Goal: Navigation & Orientation: Understand site structure

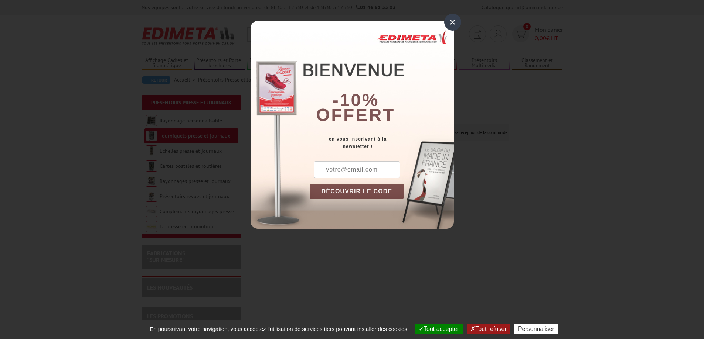
click at [456, 21] on div "×" at bounding box center [452, 22] width 17 height 17
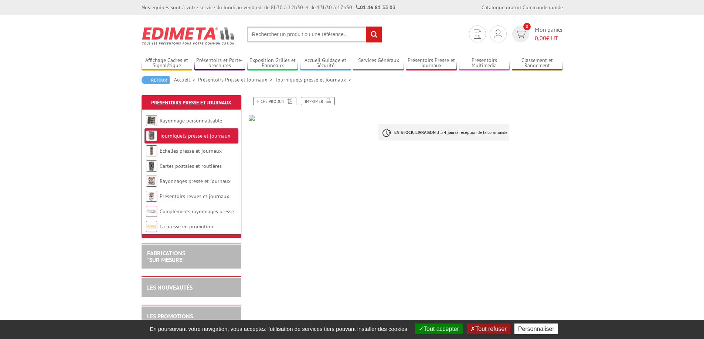
click at [203, 136] on link "Tourniquets presse et journaux" at bounding box center [195, 136] width 71 height 7
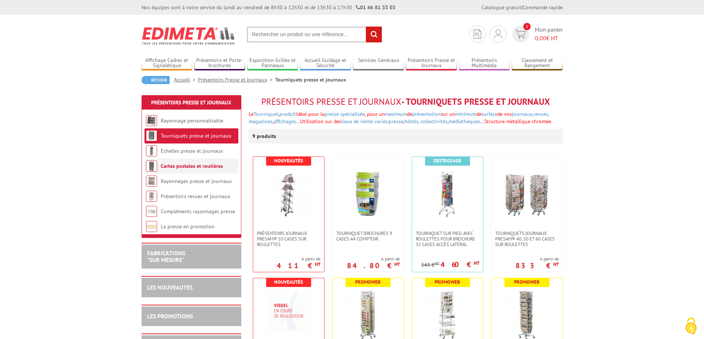
click at [193, 168] on link "Cartes postales et routières" at bounding box center [192, 166] width 62 height 7
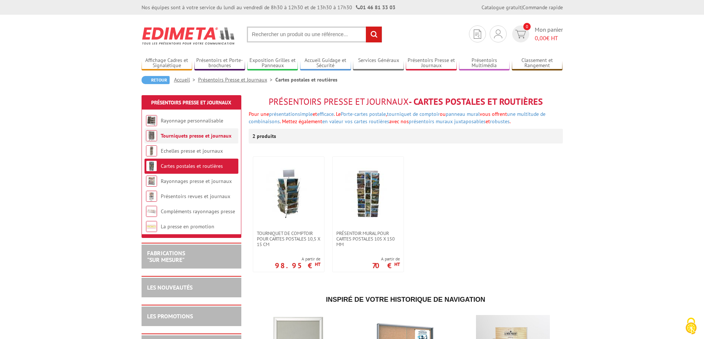
click at [202, 136] on link "Tourniquets presse et journaux" at bounding box center [196, 136] width 71 height 7
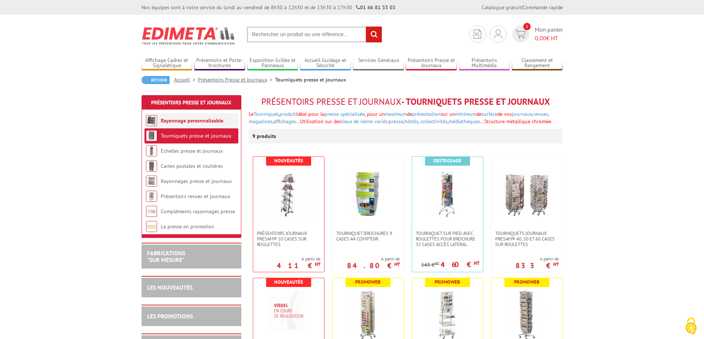
click at [198, 120] on link "Rayonnage personnalisable" at bounding box center [192, 120] width 62 height 7
